Goal: Information Seeking & Learning: Find specific fact

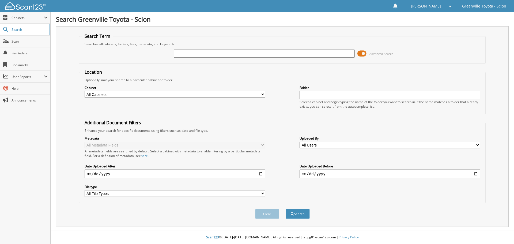
click at [256, 95] on select "All Cabinets ACCOUNTS PAYABLE ACCOUNTS RECEIVABLE ACTIVE EMPLOYEE FILES BANKS R…" at bounding box center [175, 94] width 180 height 7
click at [183, 51] on input "text" at bounding box center [264, 54] width 180 height 8
type input "united mobile auctions llc"
click at [301, 215] on button "Search" at bounding box center [298, 214] width 24 height 10
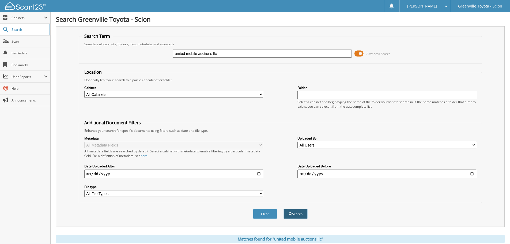
click at [302, 214] on button "Search" at bounding box center [295, 214] width 24 height 10
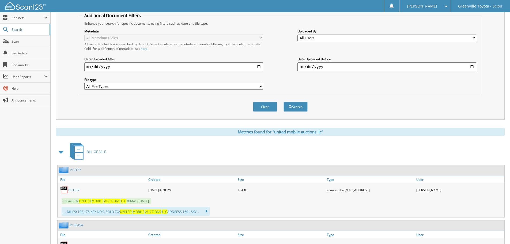
click at [74, 189] on link "P13157" at bounding box center [73, 190] width 11 height 5
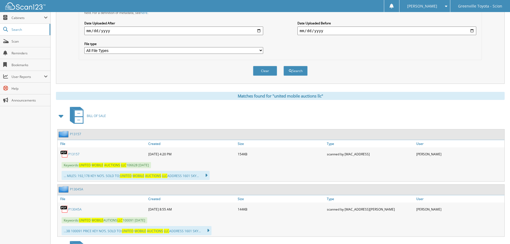
scroll to position [187, 0]
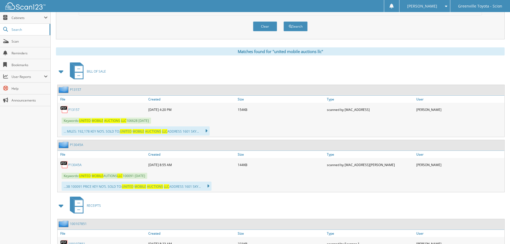
click at [73, 108] on link "P13157" at bounding box center [73, 109] width 11 height 5
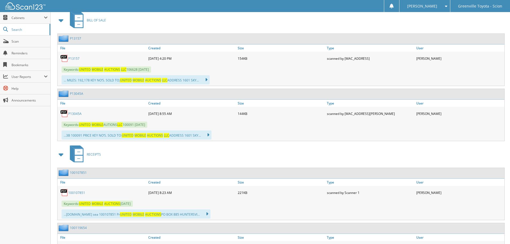
scroll to position [268, 0]
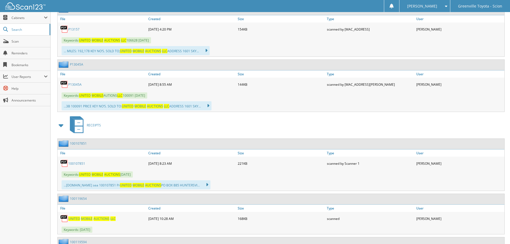
click at [80, 143] on link "100107851" at bounding box center [78, 143] width 17 height 5
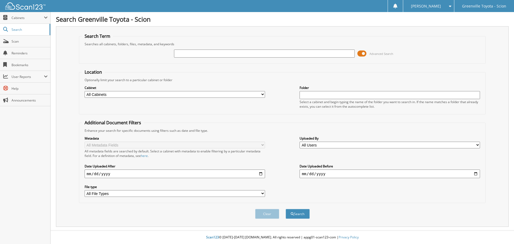
click at [186, 51] on input "text" at bounding box center [264, 54] width 180 height 8
type input "united mobile auctions llc"
click at [242, 93] on select "All Cabinets ACCOUNTS PAYABLE ACCOUNTS RECEIVABLE ACTIVE EMPLOYEE FILES BANKS R…" at bounding box center [175, 94] width 180 height 7
select select "511"
click at [85, 91] on select "All Cabinets ACCOUNTS PAYABLE ACCOUNTS RECEIVABLE ACTIVE EMPLOYEE FILES BANKS R…" at bounding box center [175, 94] width 180 height 7
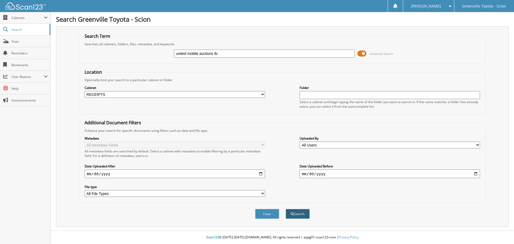
click at [301, 212] on button "Search" at bounding box center [298, 214] width 24 height 10
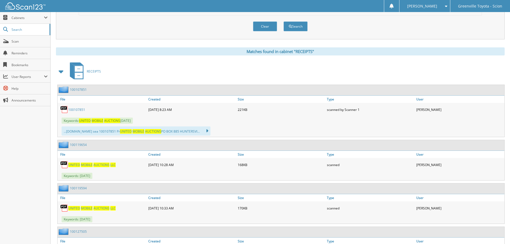
scroll to position [214, 0]
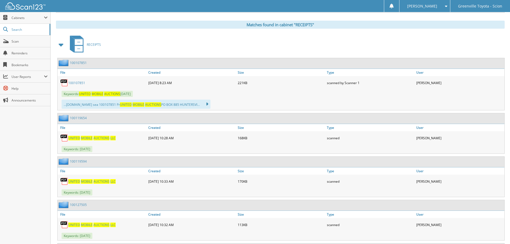
click at [80, 117] on link "100119654" at bounding box center [78, 118] width 17 height 5
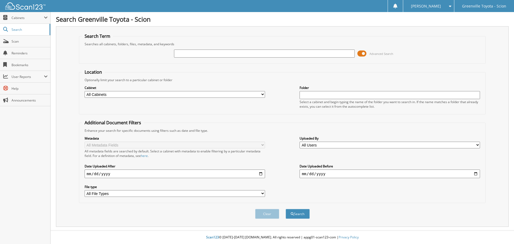
click at [117, 92] on select "All Cabinets ACCOUNTS PAYABLE ACCOUNTS RECEIVABLE ACTIVE EMPLOYEE FILES BANKS R…" at bounding box center [175, 94] width 180 height 7
select select "511"
click at [85, 91] on select "All Cabinets ACCOUNTS PAYABLE ACCOUNTS RECEIVABLE ACTIVE EMPLOYEE FILES BANKS R…" at bounding box center [175, 94] width 180 height 7
click at [186, 54] on input "text" at bounding box center [264, 54] width 180 height 8
type input "united mobile auctions llc"
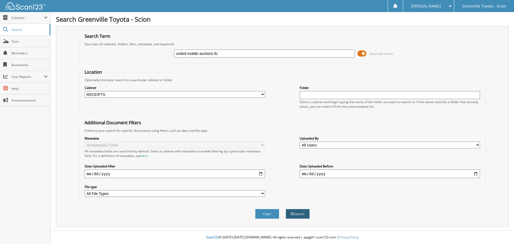
click at [300, 217] on button "Search" at bounding box center [298, 214] width 24 height 10
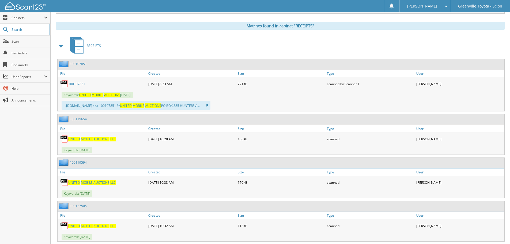
scroll to position [268, 0]
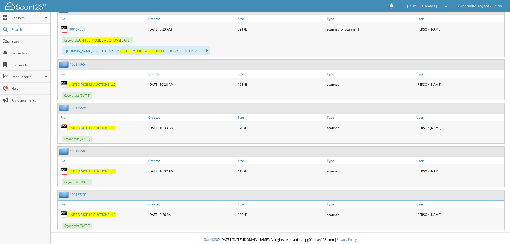
click at [86, 215] on span "MOBILE" at bounding box center [87, 214] width 12 height 5
click at [84, 213] on span "MOBILE" at bounding box center [87, 214] width 12 height 5
click at [104, 214] on span "AUCTIONS" at bounding box center [101, 214] width 16 height 5
click at [84, 215] on span "MOBILE" at bounding box center [87, 214] width 12 height 5
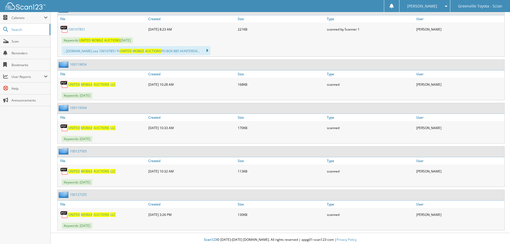
click at [84, 215] on span "MOBILE" at bounding box center [87, 214] width 12 height 5
click at [65, 216] on img at bounding box center [64, 214] width 8 height 8
click at [65, 215] on img at bounding box center [64, 214] width 8 height 8
click at [109, 214] on span "AUCTIONS" at bounding box center [101, 214] width 16 height 5
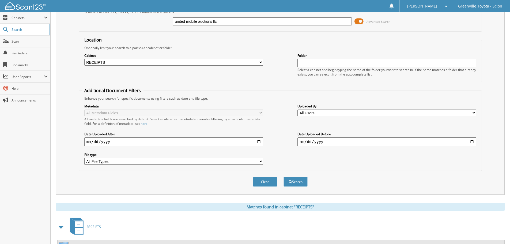
scroll to position [0, 0]
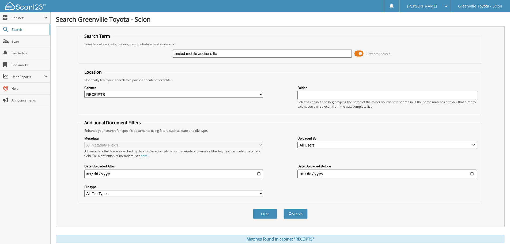
click at [360, 51] on span at bounding box center [358, 54] width 9 height 8
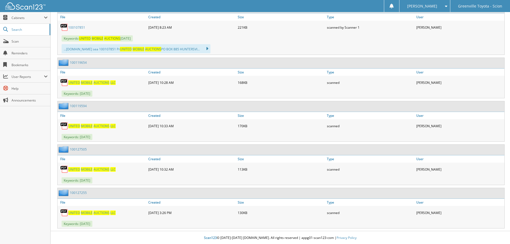
scroll to position [131, 0]
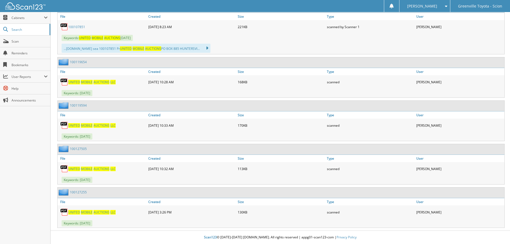
click at [98, 210] on span "AUCTIONS" at bounding box center [101, 212] width 16 height 5
click at [93, 211] on link "UNITED MOBILE AUCTIONS LLC" at bounding box center [91, 212] width 47 height 5
click at [94, 168] on span "AUCTIONS" at bounding box center [101, 168] width 16 height 5
